Goal: Information Seeking & Learning: Learn about a topic

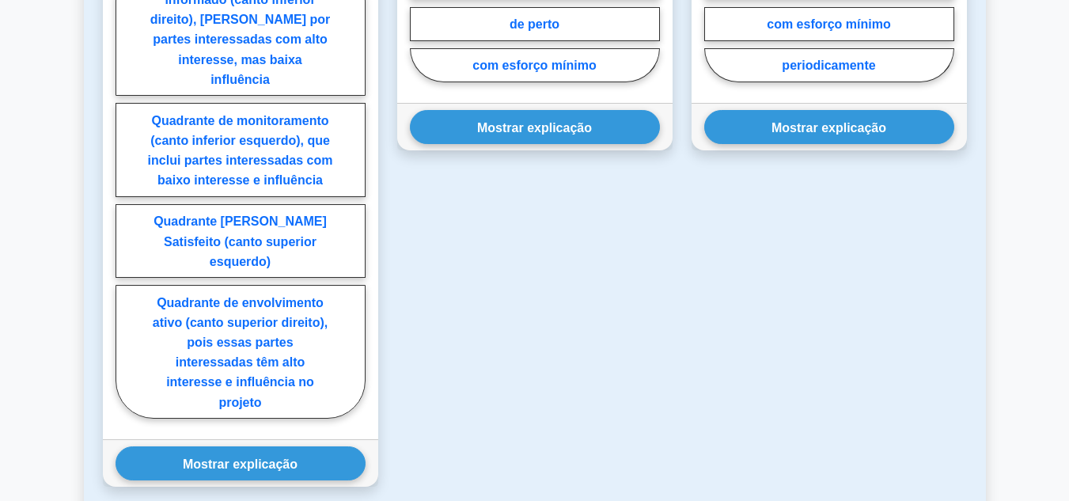
scroll to position [1108, 0]
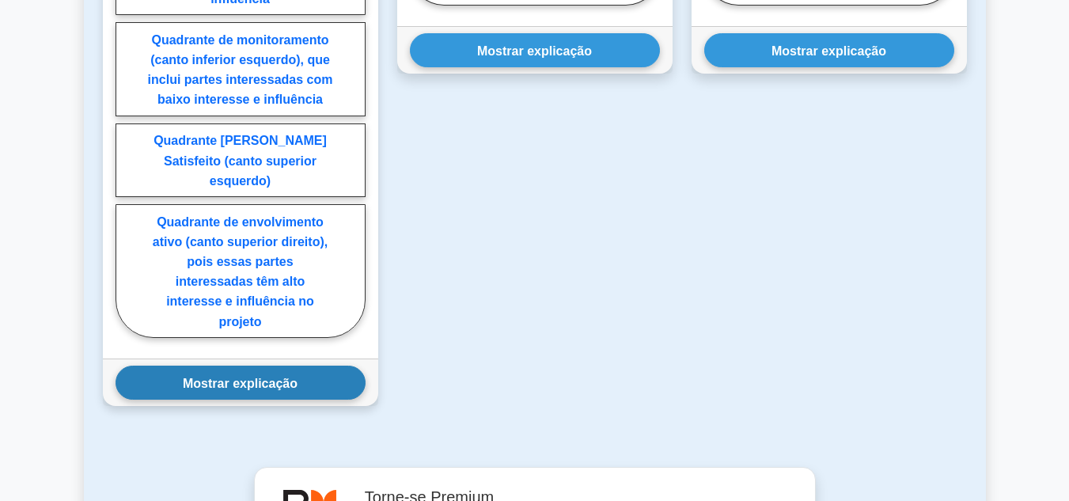
click at [214, 376] on font "Mostrar explicação" at bounding box center [240, 382] width 115 height 13
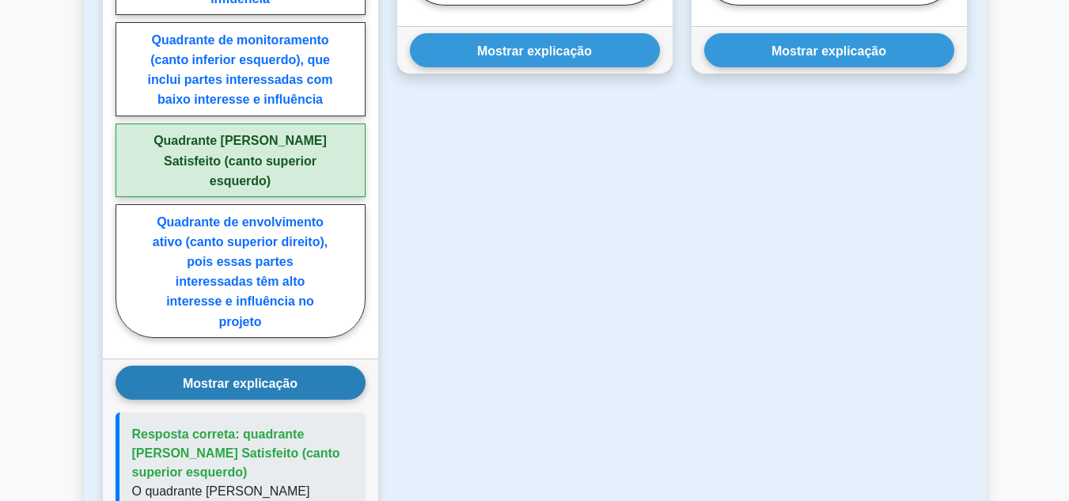
click at [237, 376] on font "Mostrar explicação" at bounding box center [240, 382] width 115 height 13
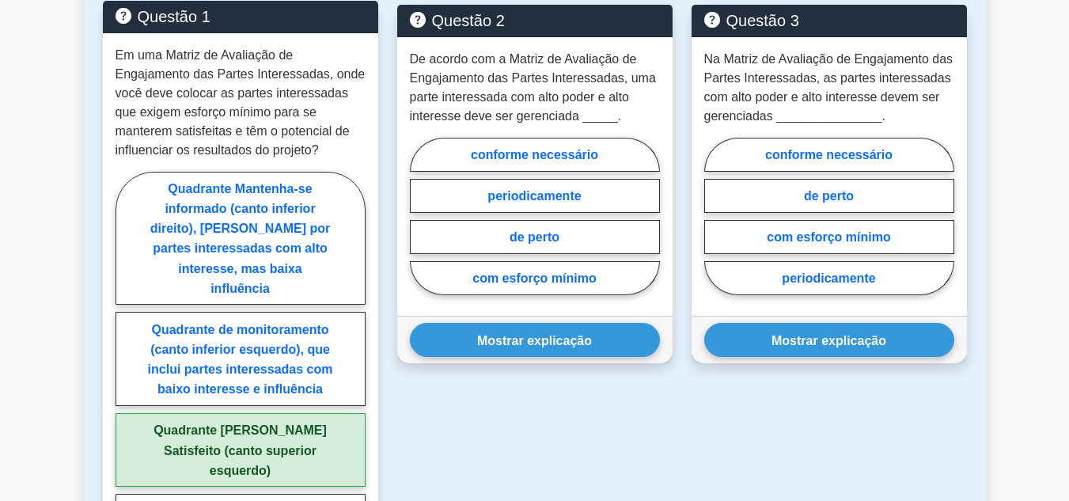
scroll to position [791, 0]
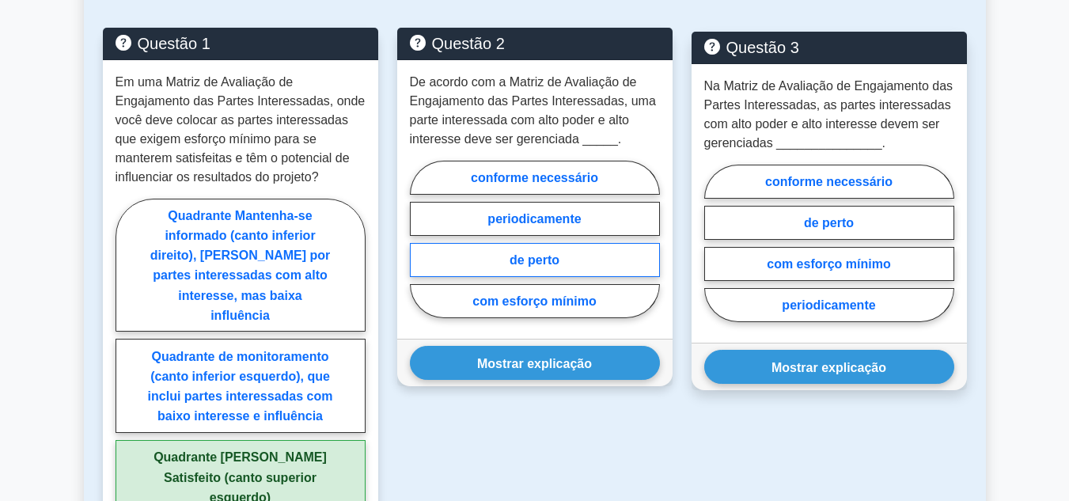
click at [557, 264] on font "de perto" at bounding box center [535, 259] width 50 height 13
click at [420, 249] on input "de perto" at bounding box center [415, 243] width 10 height 10
radio input "true"
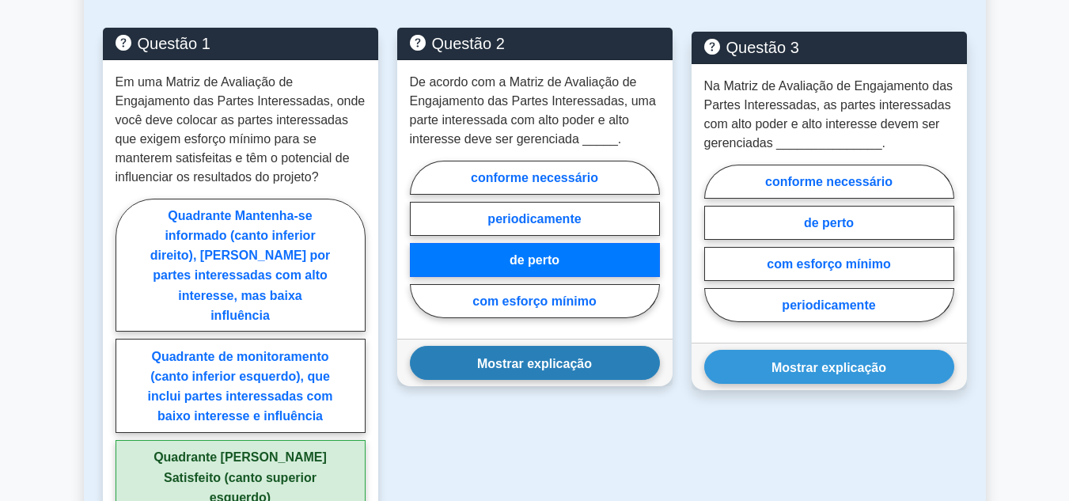
click at [553, 361] on font "Mostrar explicação" at bounding box center [534, 362] width 115 height 13
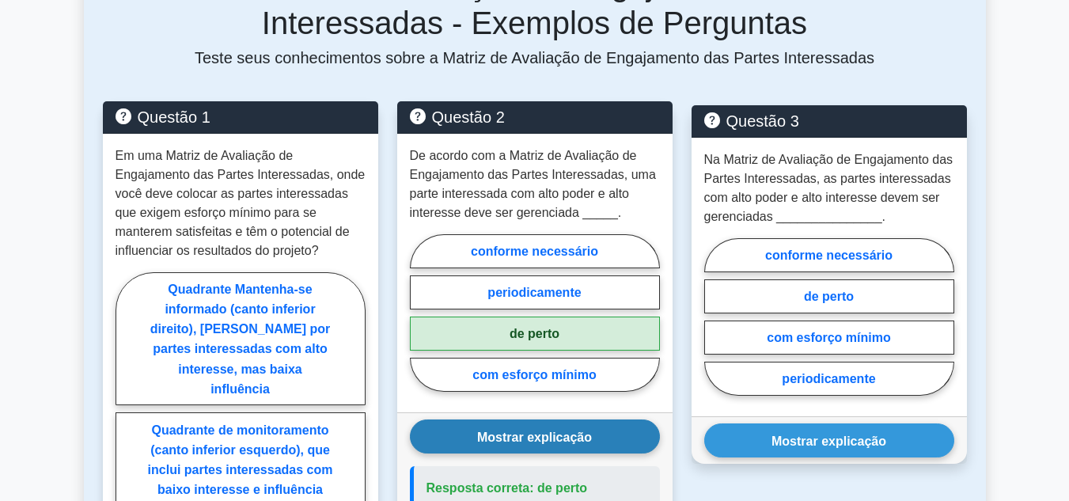
scroll to position [633, 0]
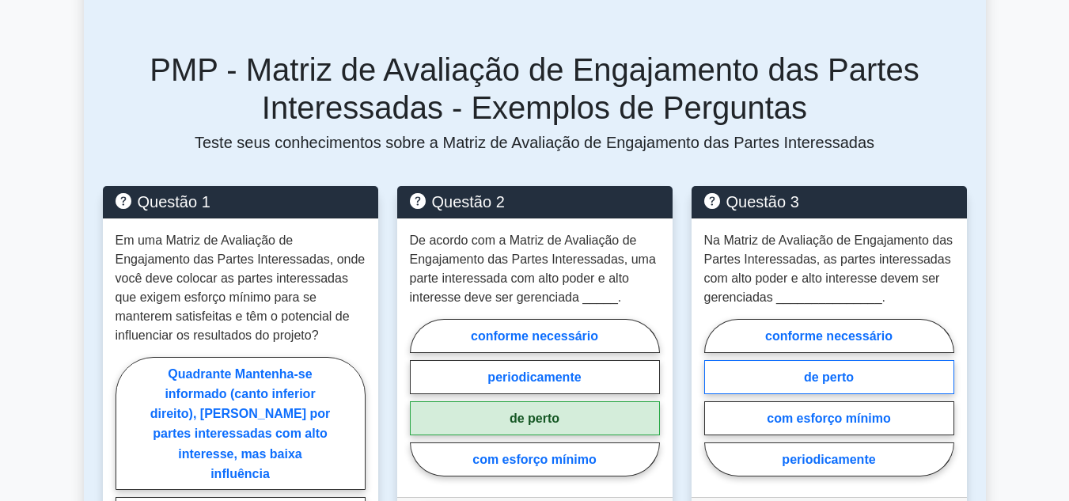
click at [810, 375] on font "de perto" at bounding box center [829, 376] width 50 height 13
click at [715, 397] on input "de perto" at bounding box center [709, 402] width 10 height 10
radio input "true"
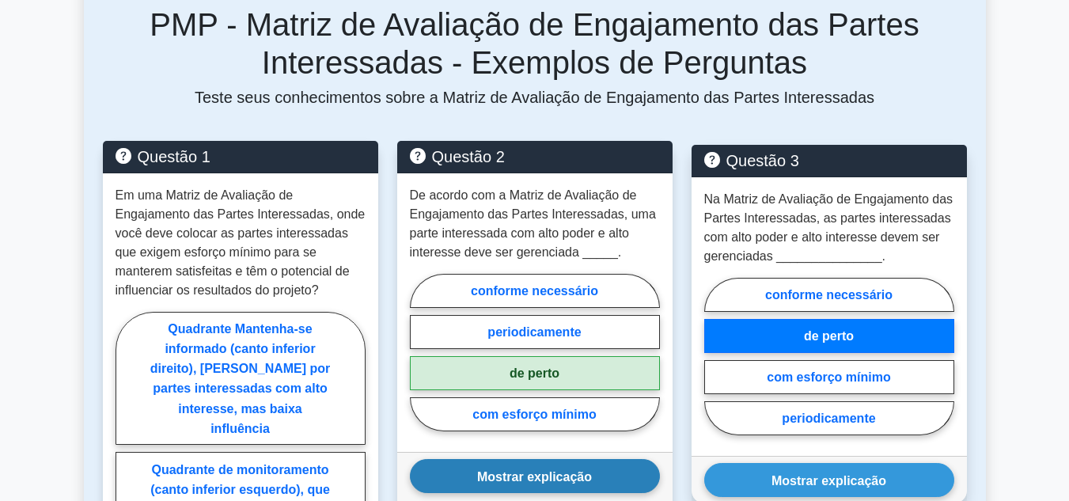
scroll to position [791, 0]
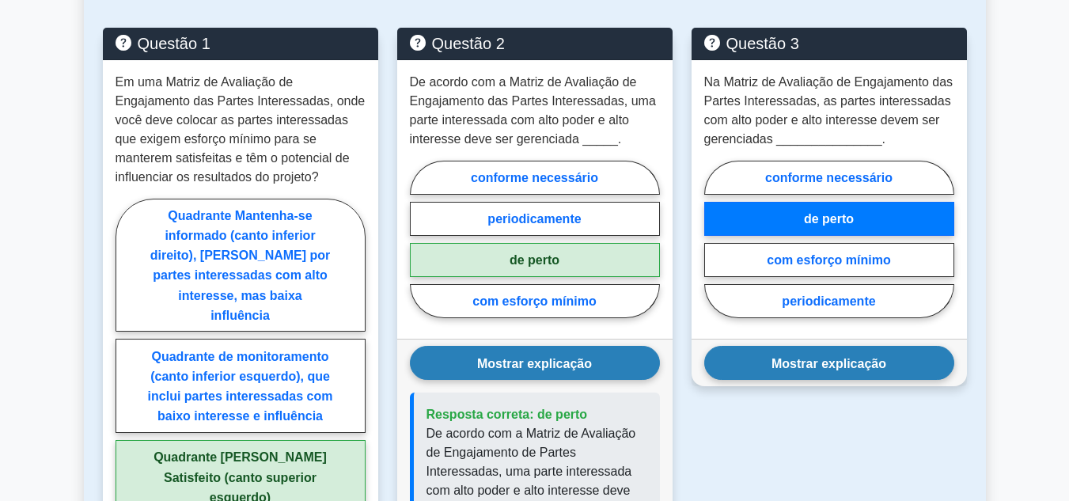
click at [844, 362] on font "Mostrar explicação" at bounding box center [829, 362] width 115 height 13
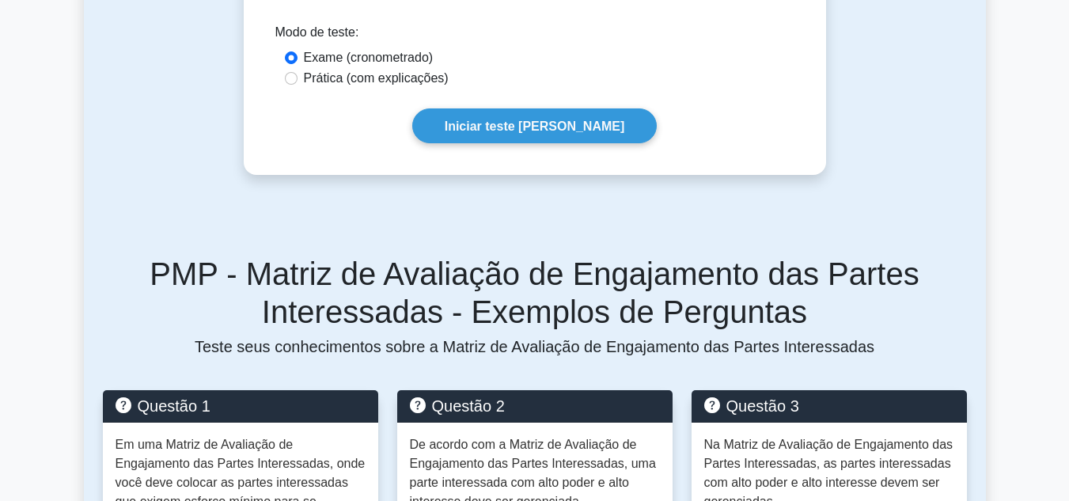
scroll to position [317, 0]
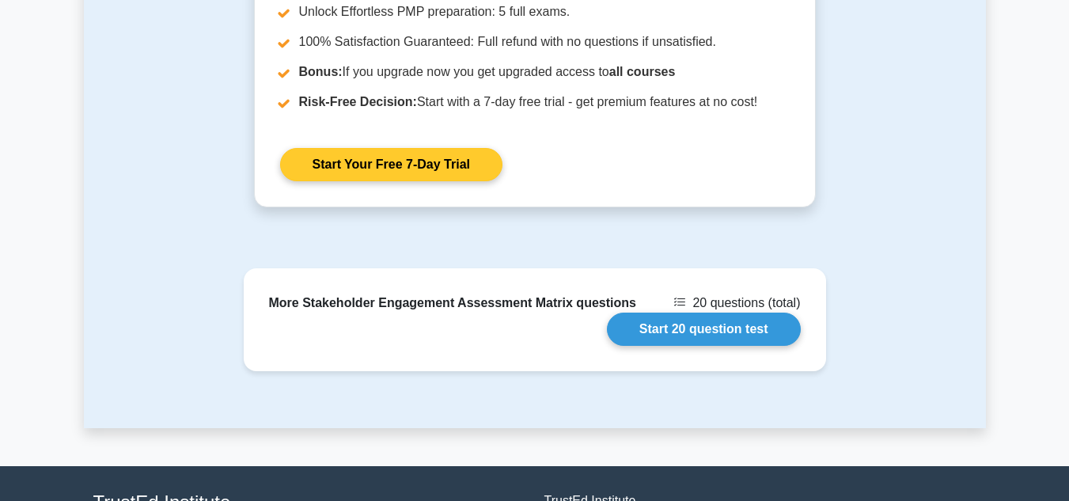
scroll to position [1744, 0]
